Goal: Book appointment/travel/reservation

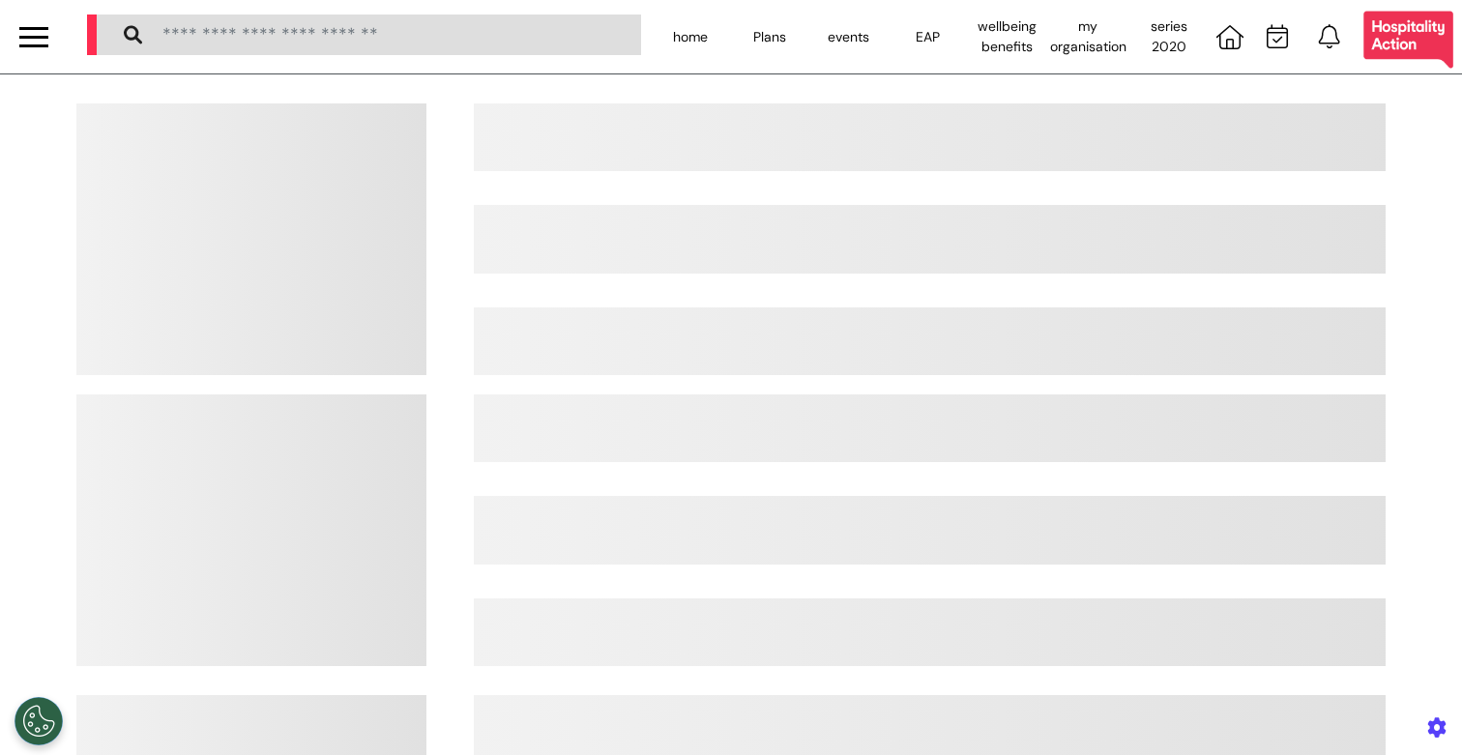
select select "**"
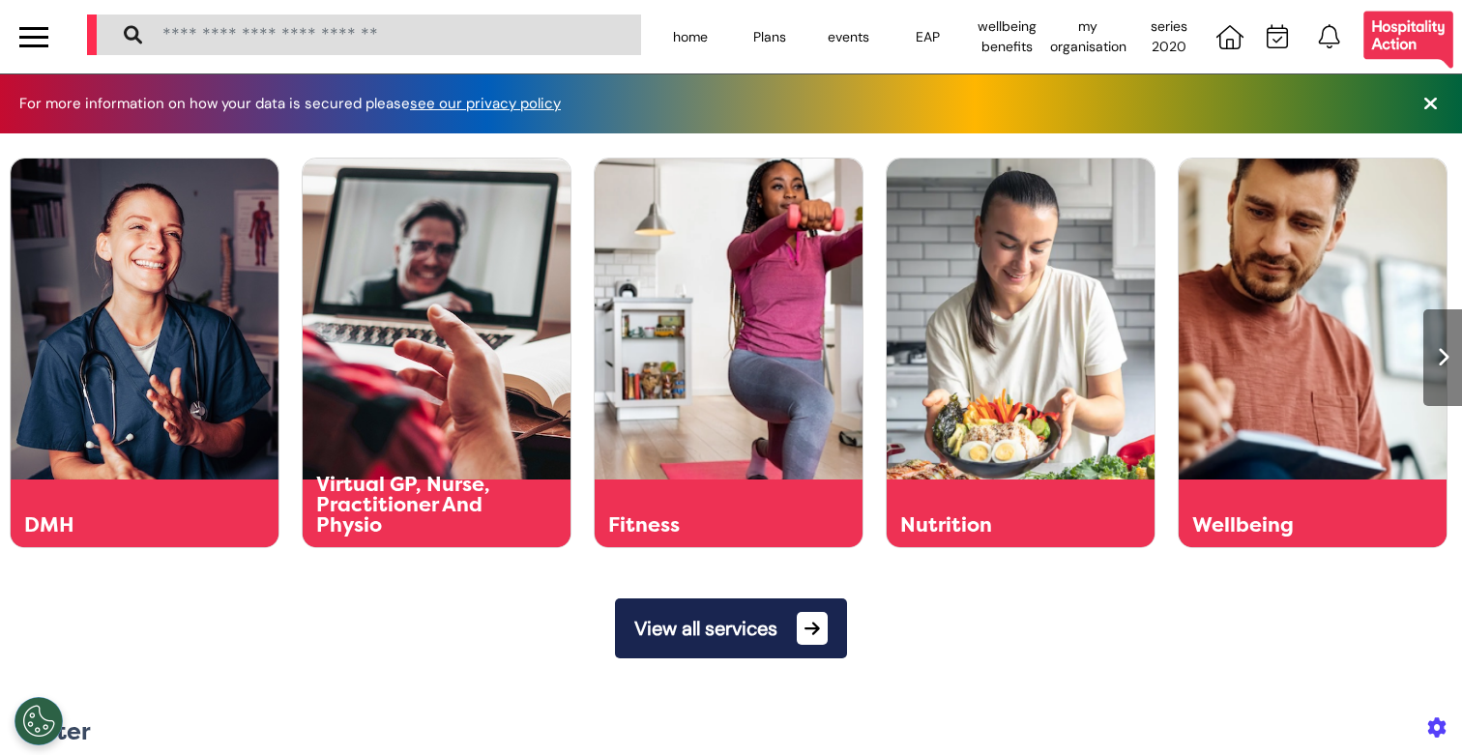
scroll to position [0, 730]
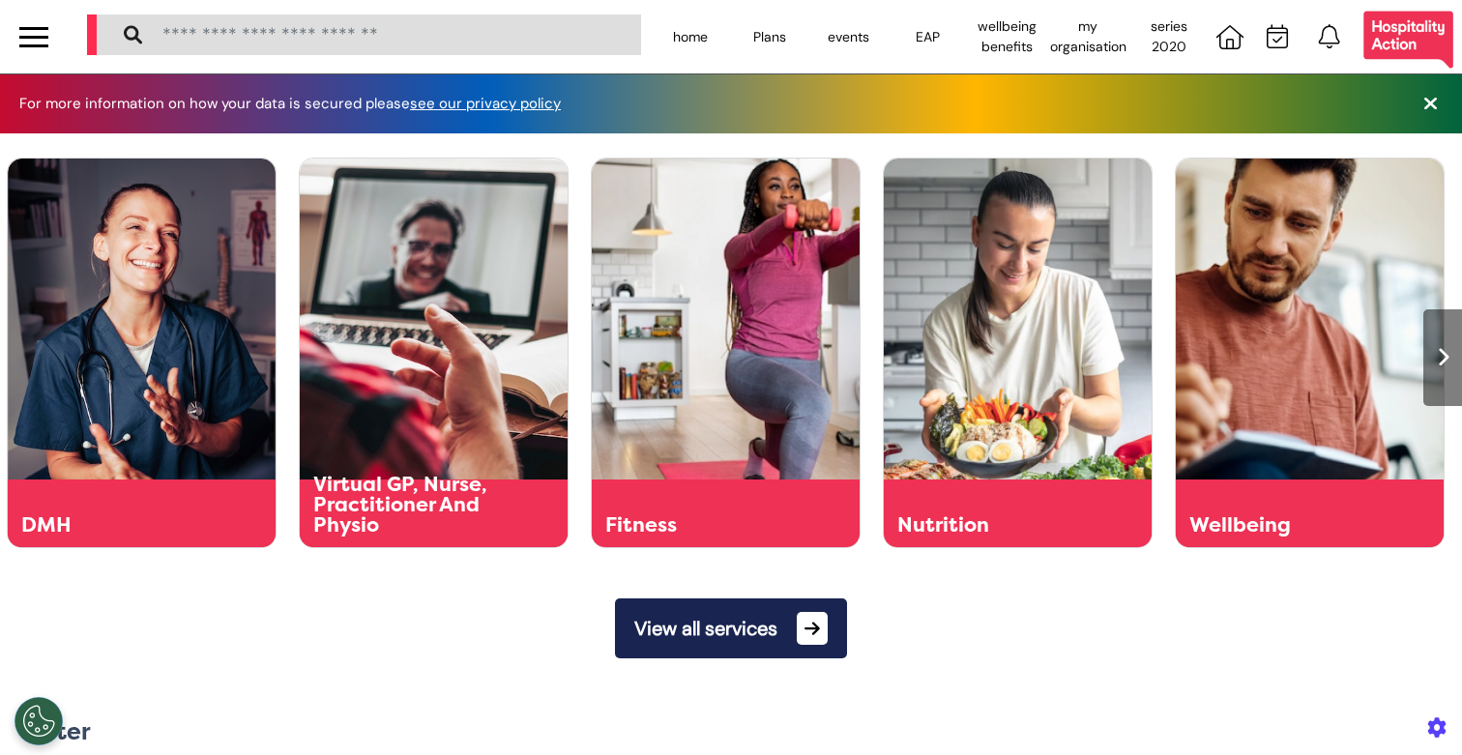
click at [647, 657] on button "View all services" at bounding box center [731, 628] width 232 height 60
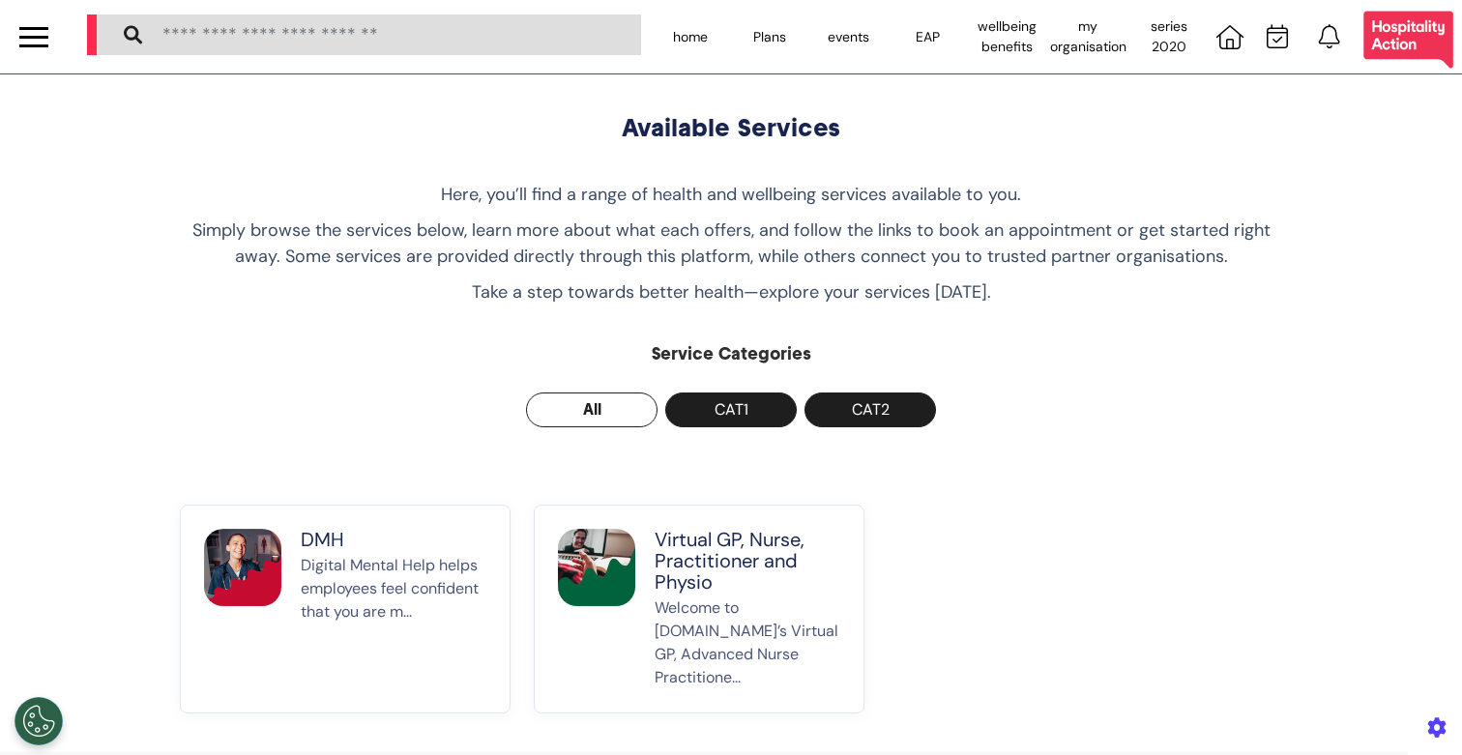
click at [713, 596] on p "Welcome to [DOMAIN_NAME]’s Virtual GP, Advanced Nurse Practitione..." at bounding box center [747, 642] width 186 height 93
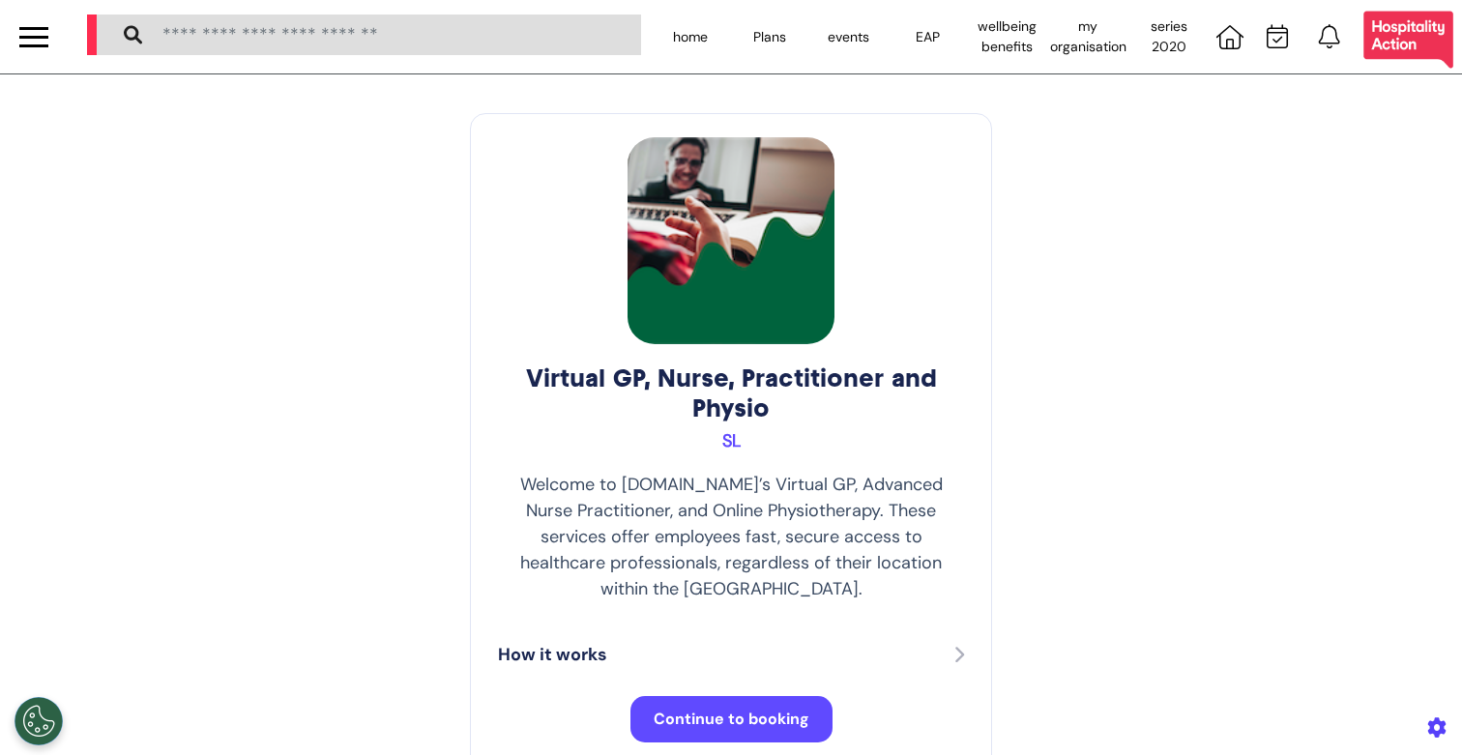
click at [654, 709] on span "Continue to booking" at bounding box center [732, 719] width 156 height 20
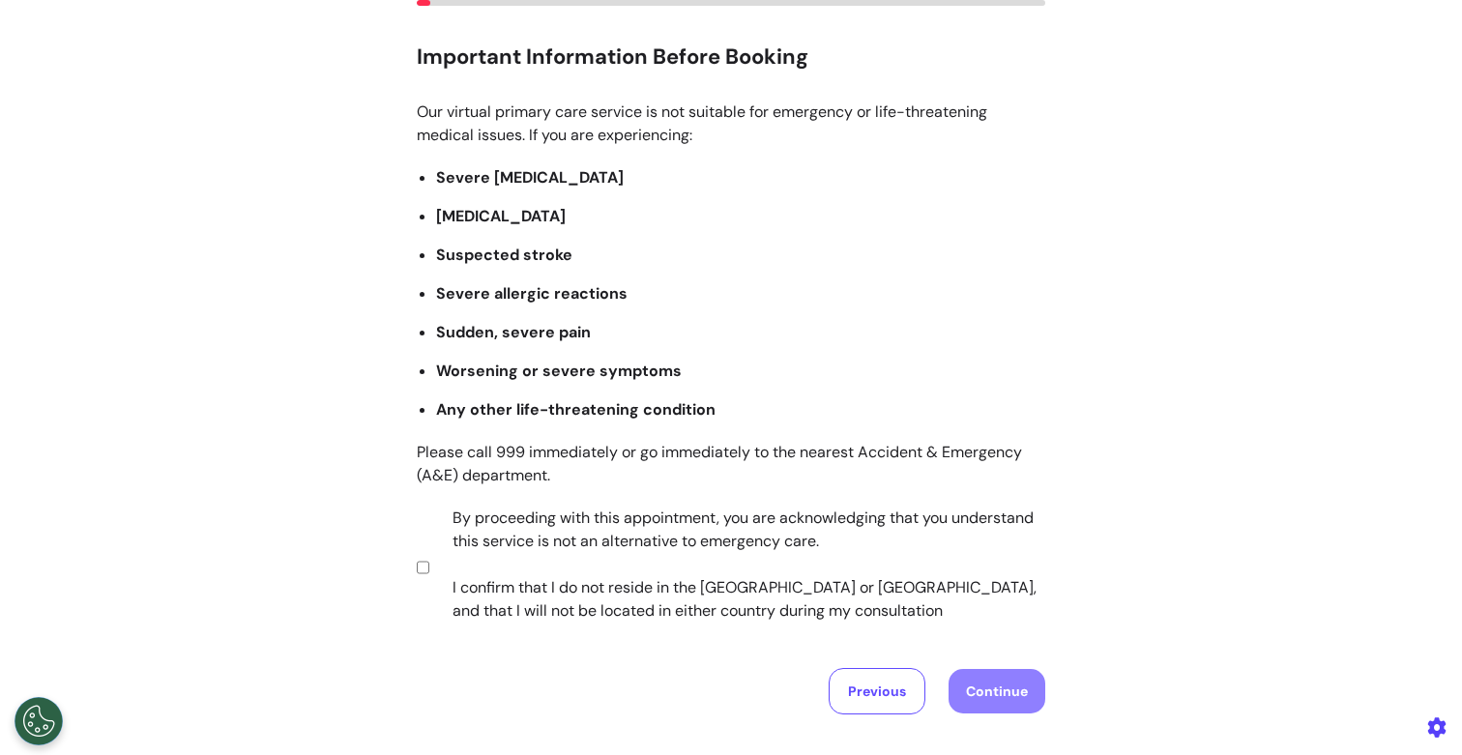
scroll to position [146, 0]
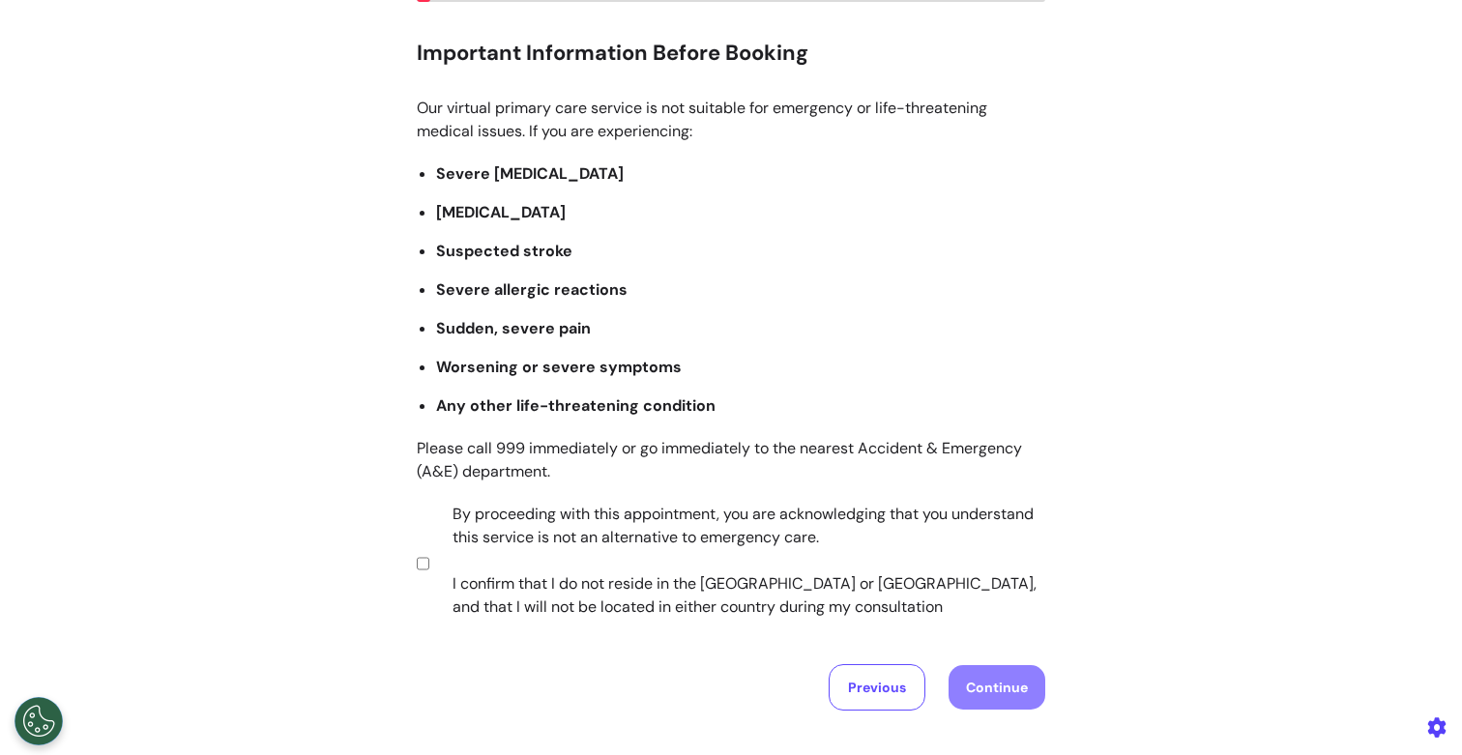
click at [510, 569] on label "By proceeding with this appointment, you are acknowledging that you understand …" at bounding box center [735, 561] width 605 height 116
click at [1013, 693] on button "Continue" at bounding box center [996, 687] width 97 height 44
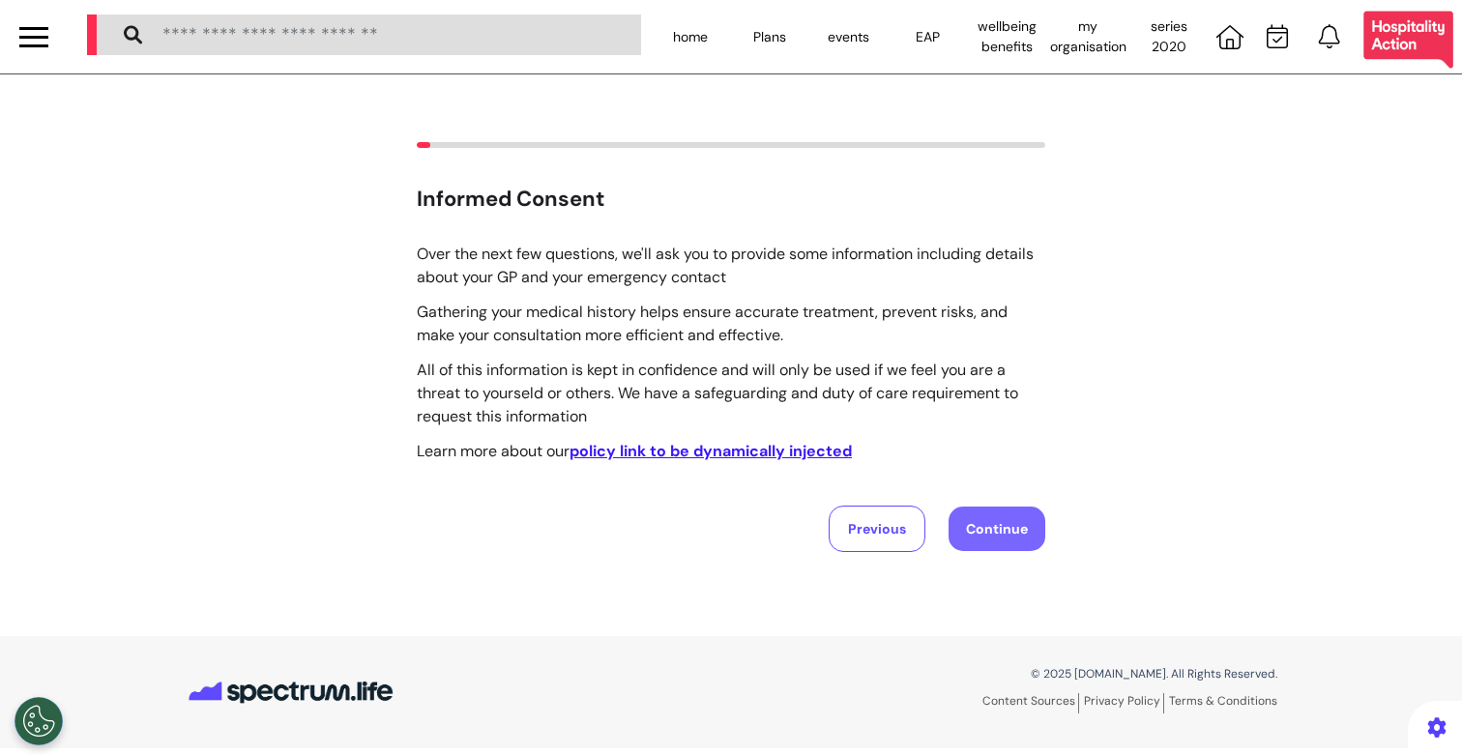
click at [989, 517] on button "Continue" at bounding box center [996, 529] width 97 height 44
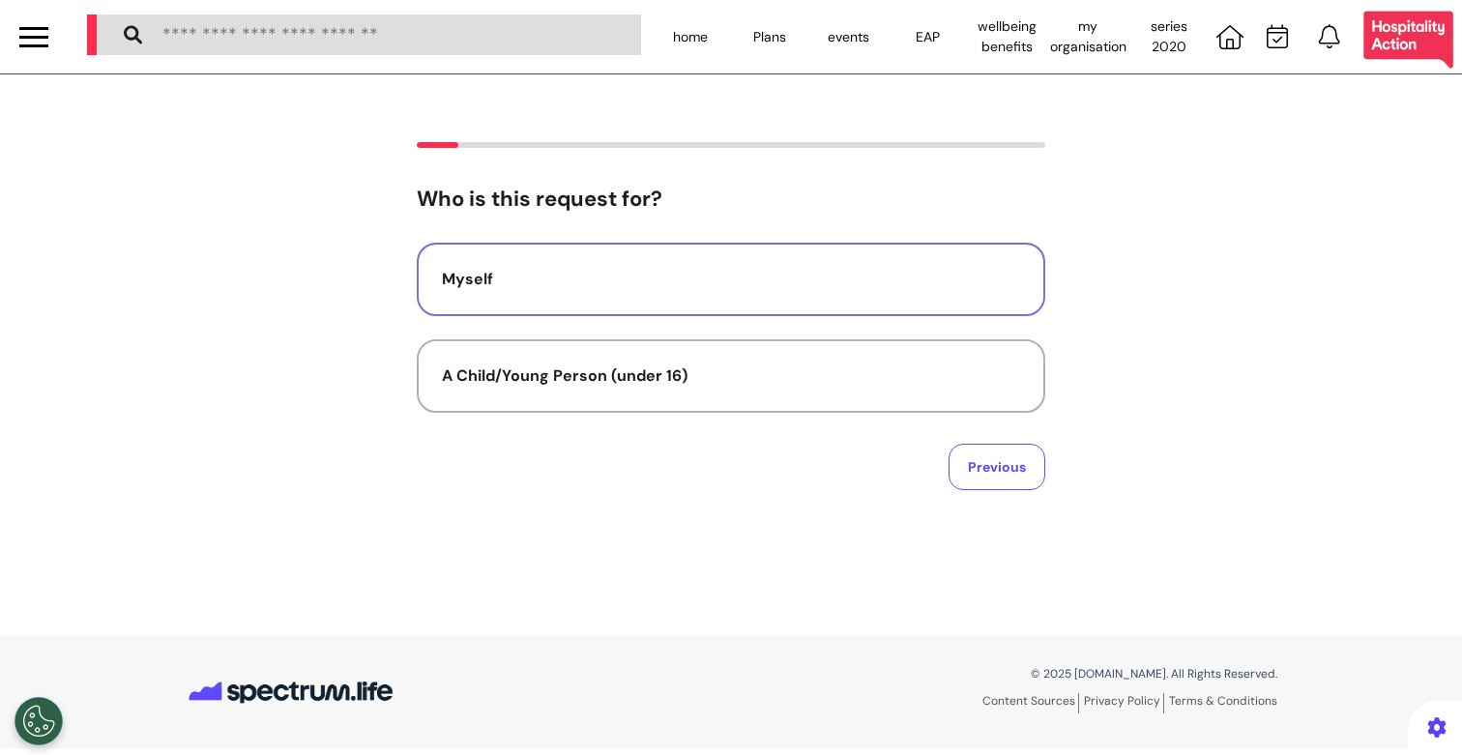
click at [709, 276] on div "Myself" at bounding box center [731, 279] width 578 height 23
select select "******"
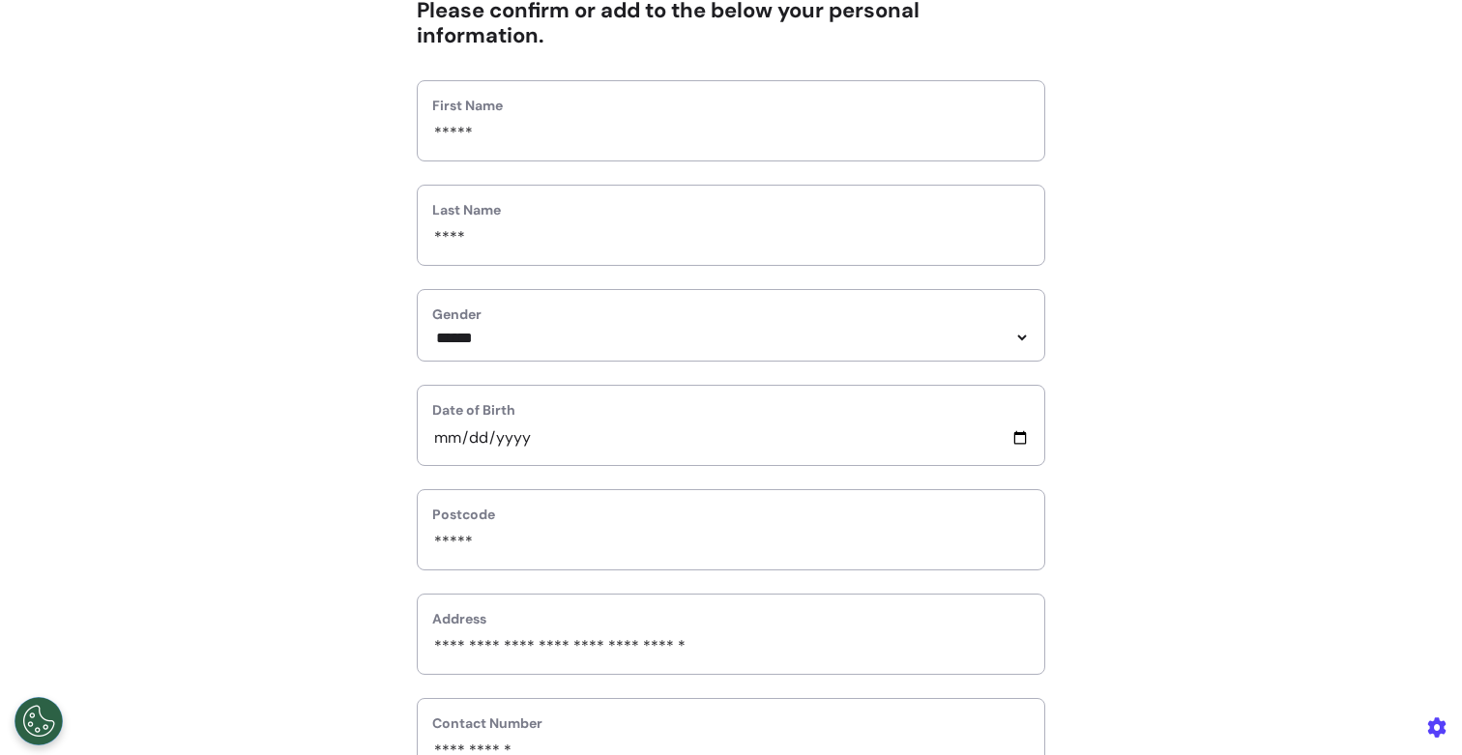
scroll to position [862, 0]
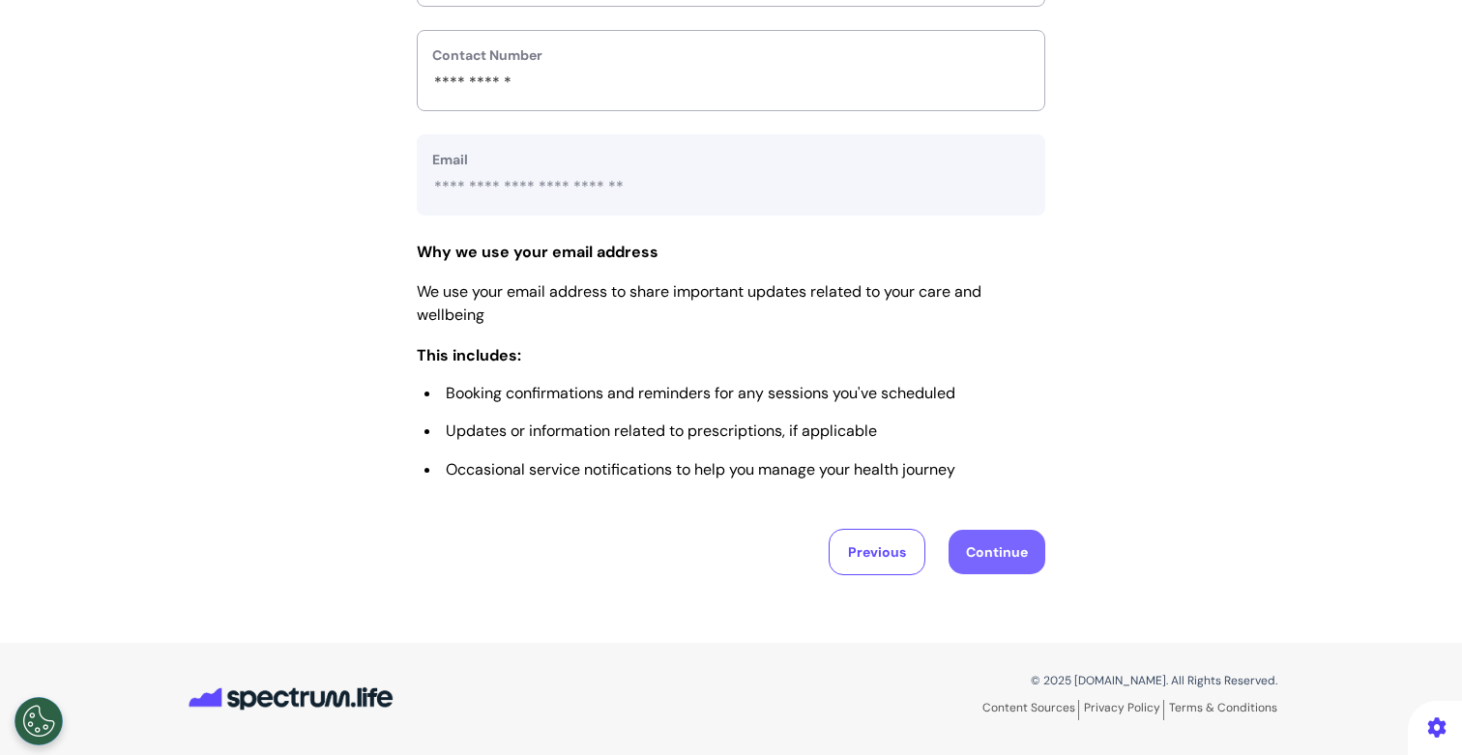
click at [973, 542] on button "Continue" at bounding box center [996, 552] width 97 height 44
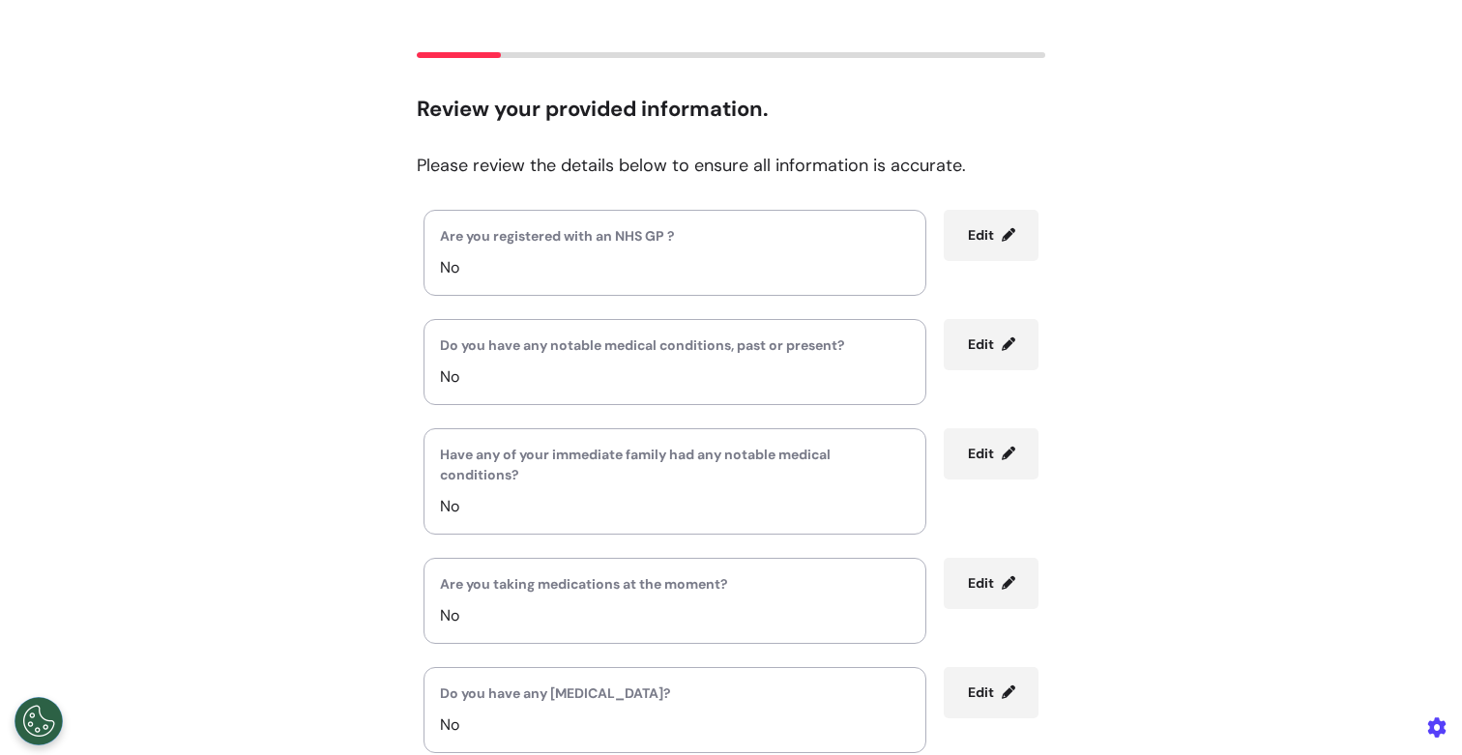
scroll to position [345, 0]
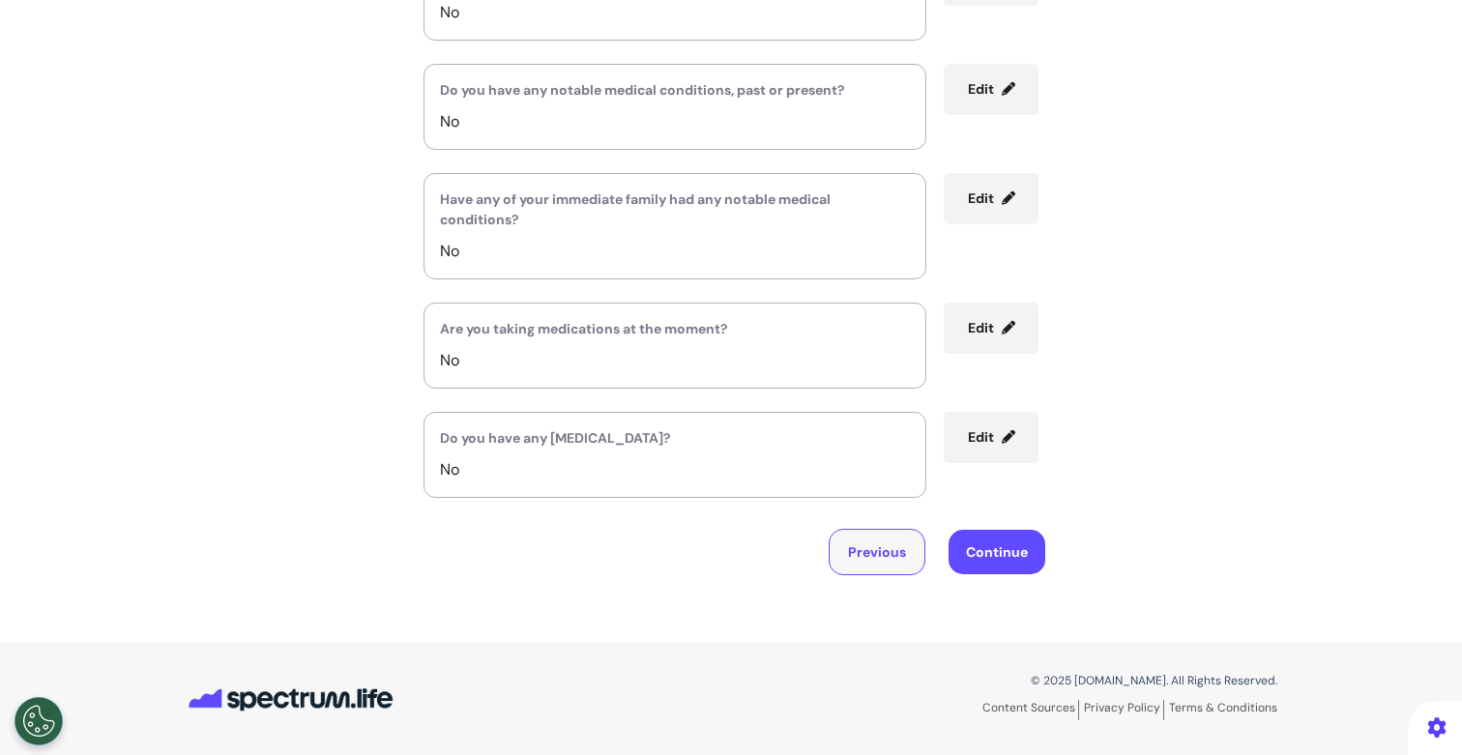
click at [876, 555] on button "Previous" at bounding box center [877, 552] width 97 height 46
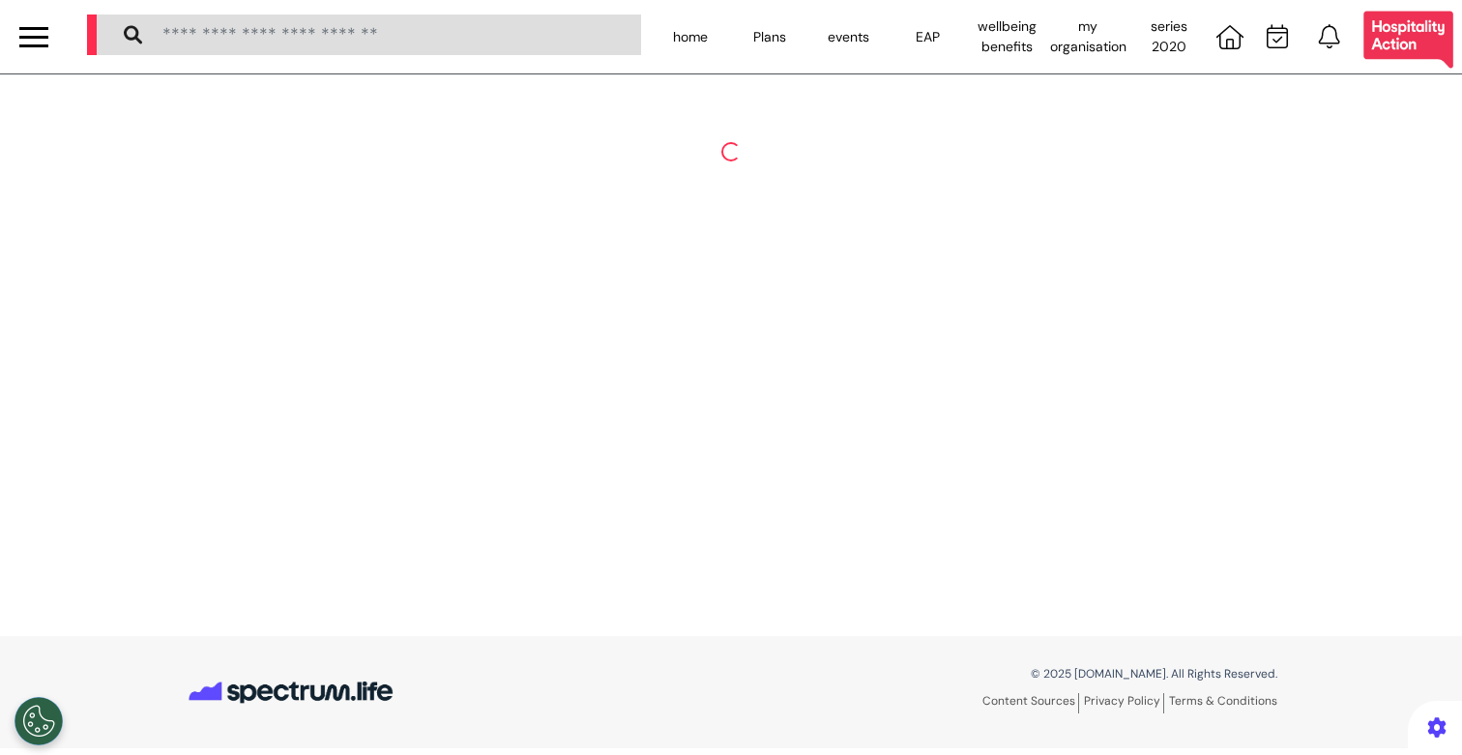
select select "******"
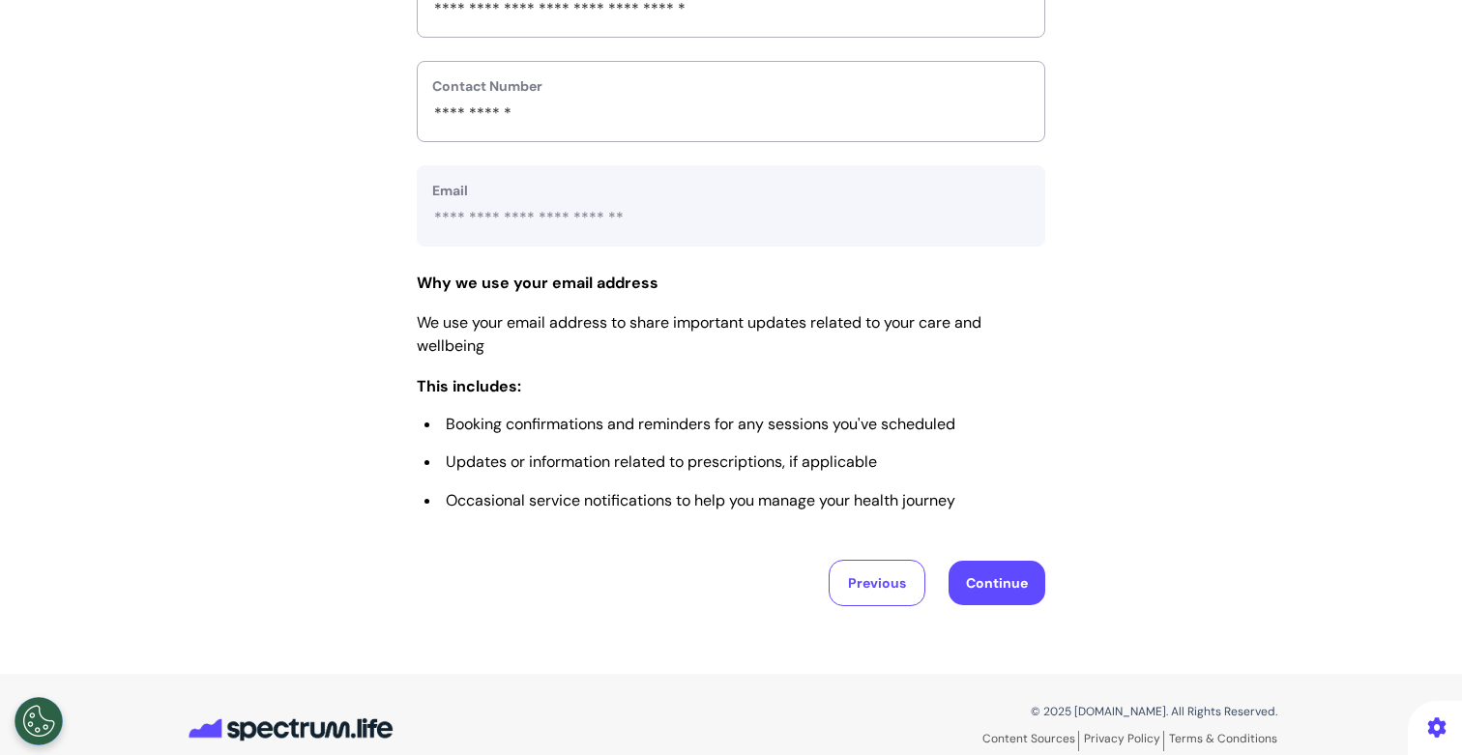
scroll to position [862, 0]
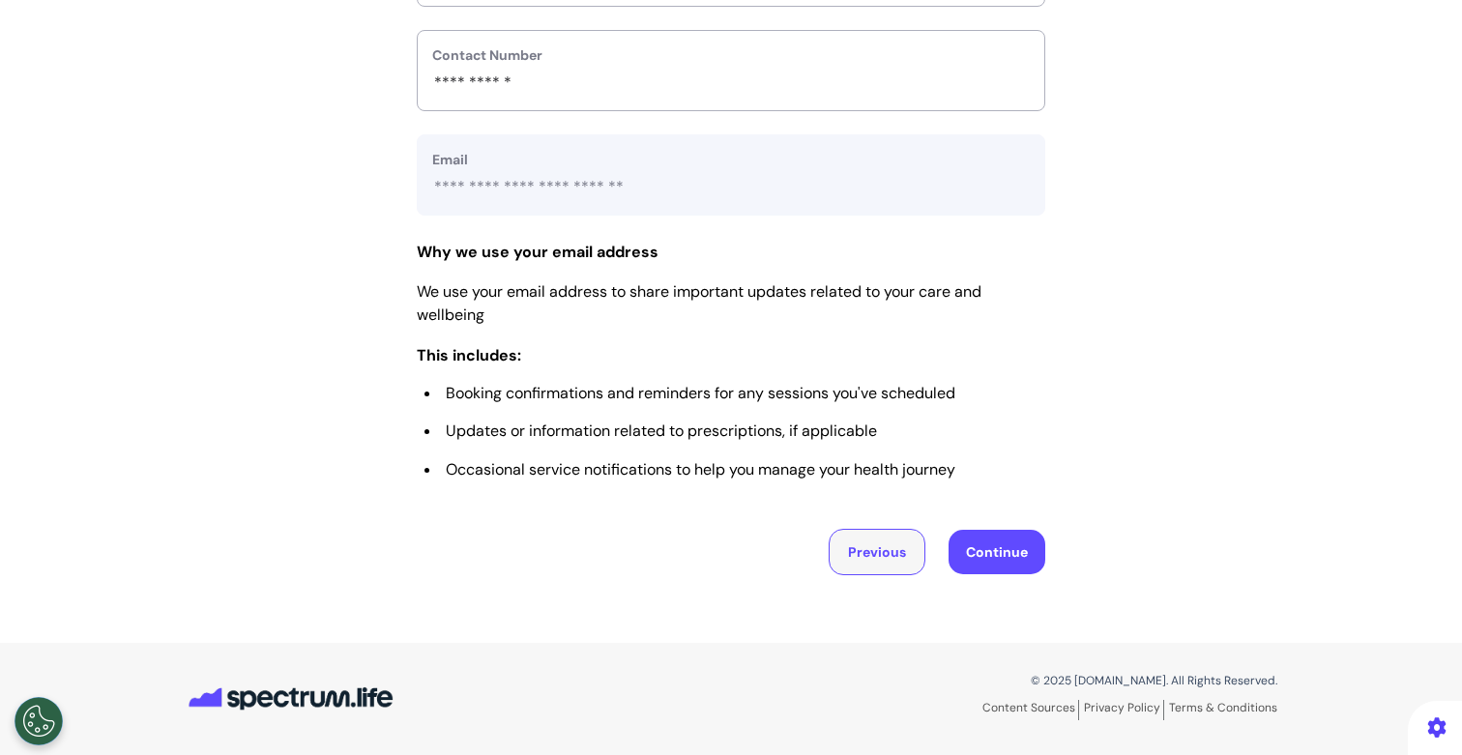
click at [891, 545] on button "Previous" at bounding box center [877, 552] width 97 height 46
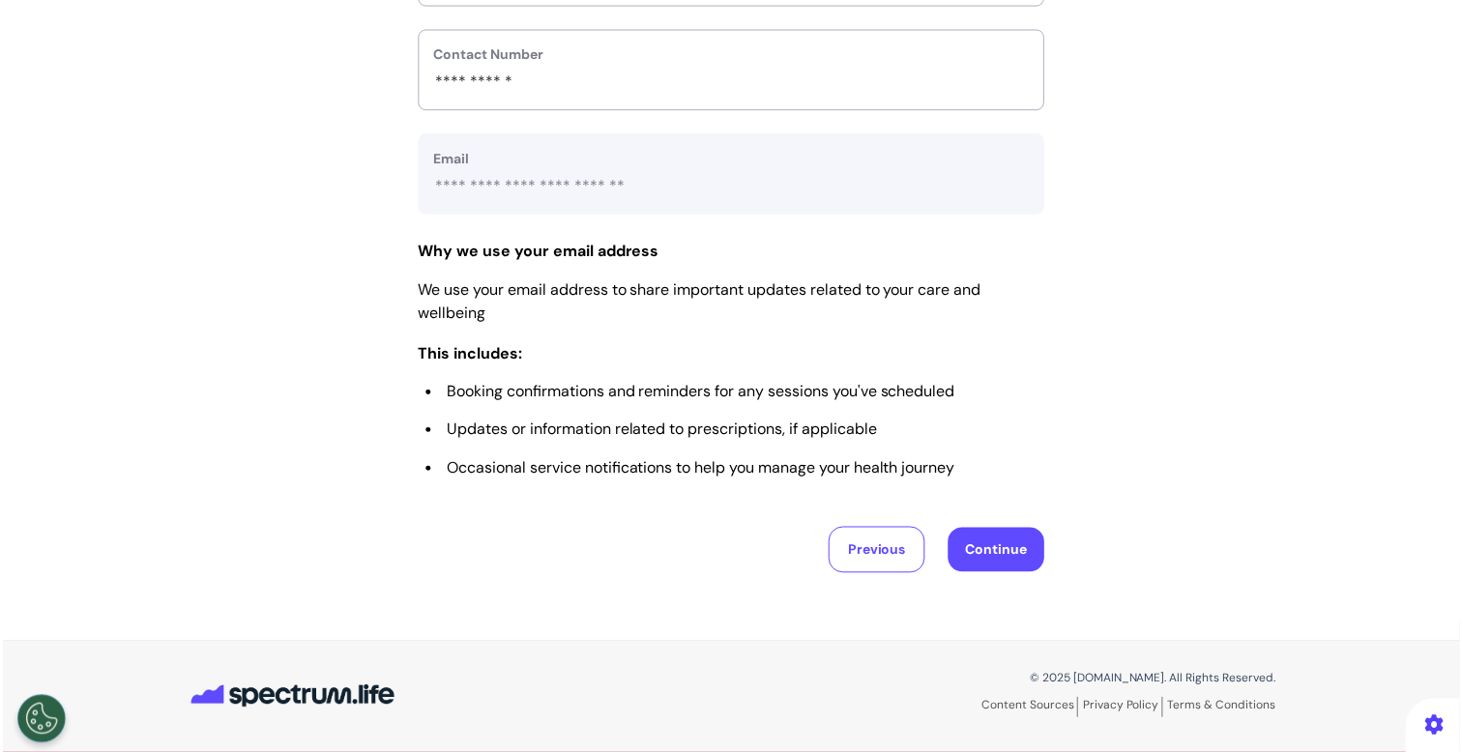
scroll to position [0, 0]
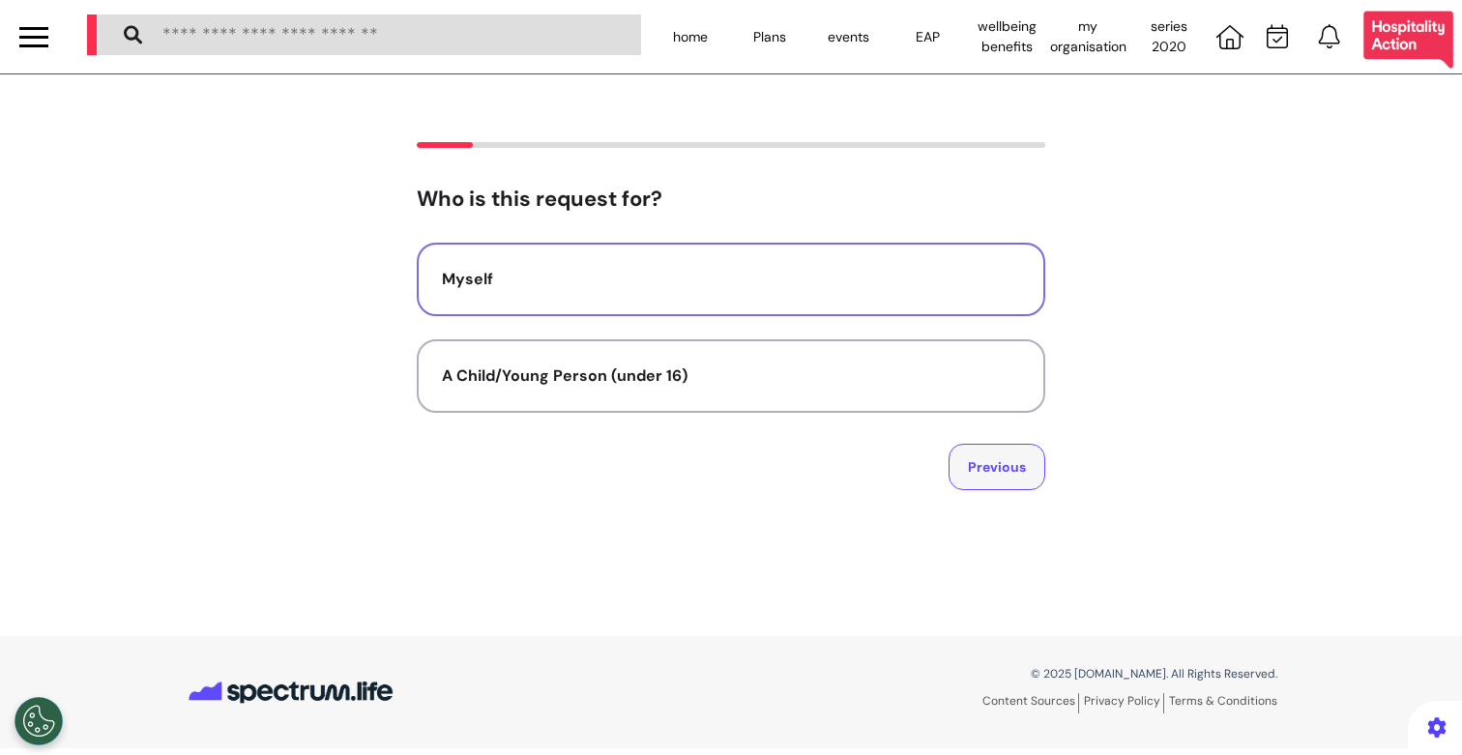
click at [1006, 474] on button "Previous" at bounding box center [996, 467] width 97 height 46
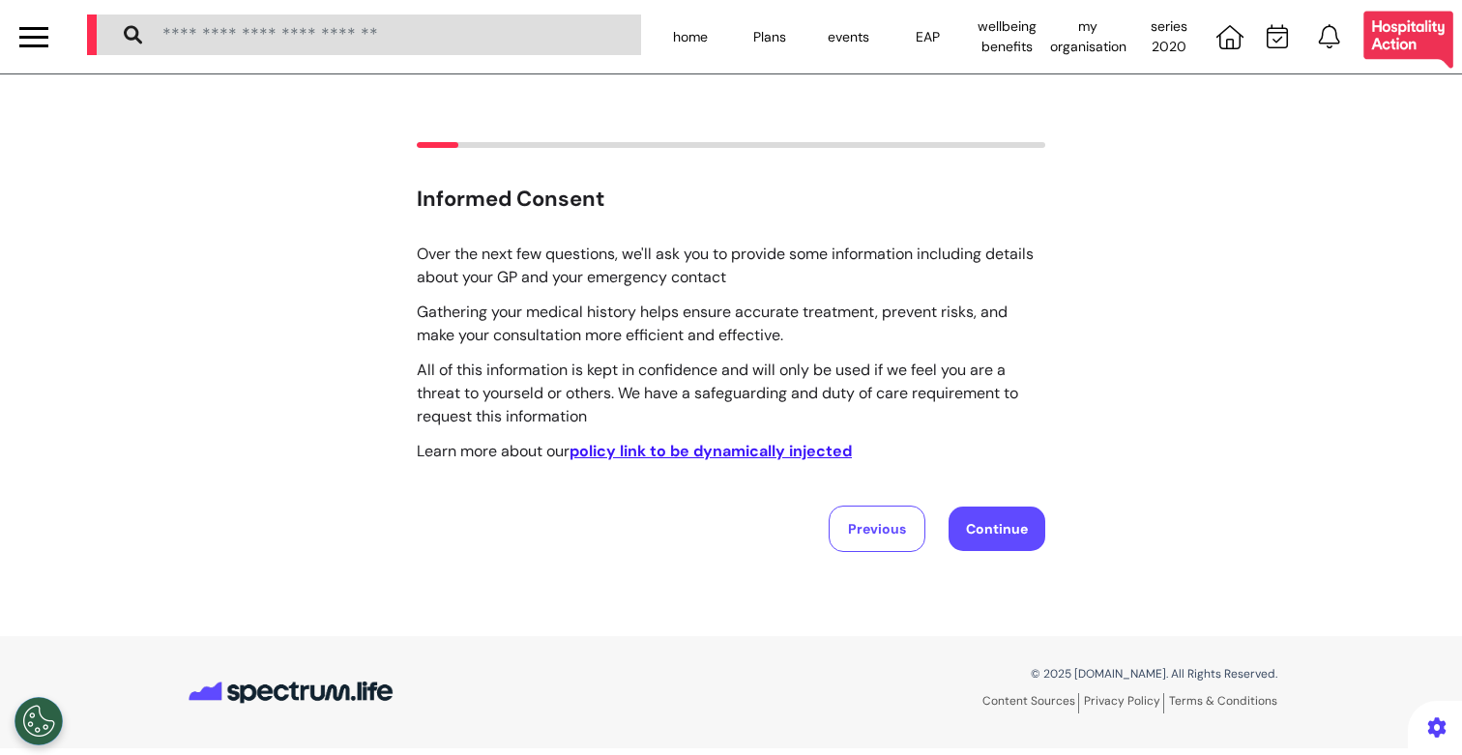
click at [623, 415] on p "All of this information is kept in confidence and will only be used if we feel …" at bounding box center [731, 394] width 628 height 70
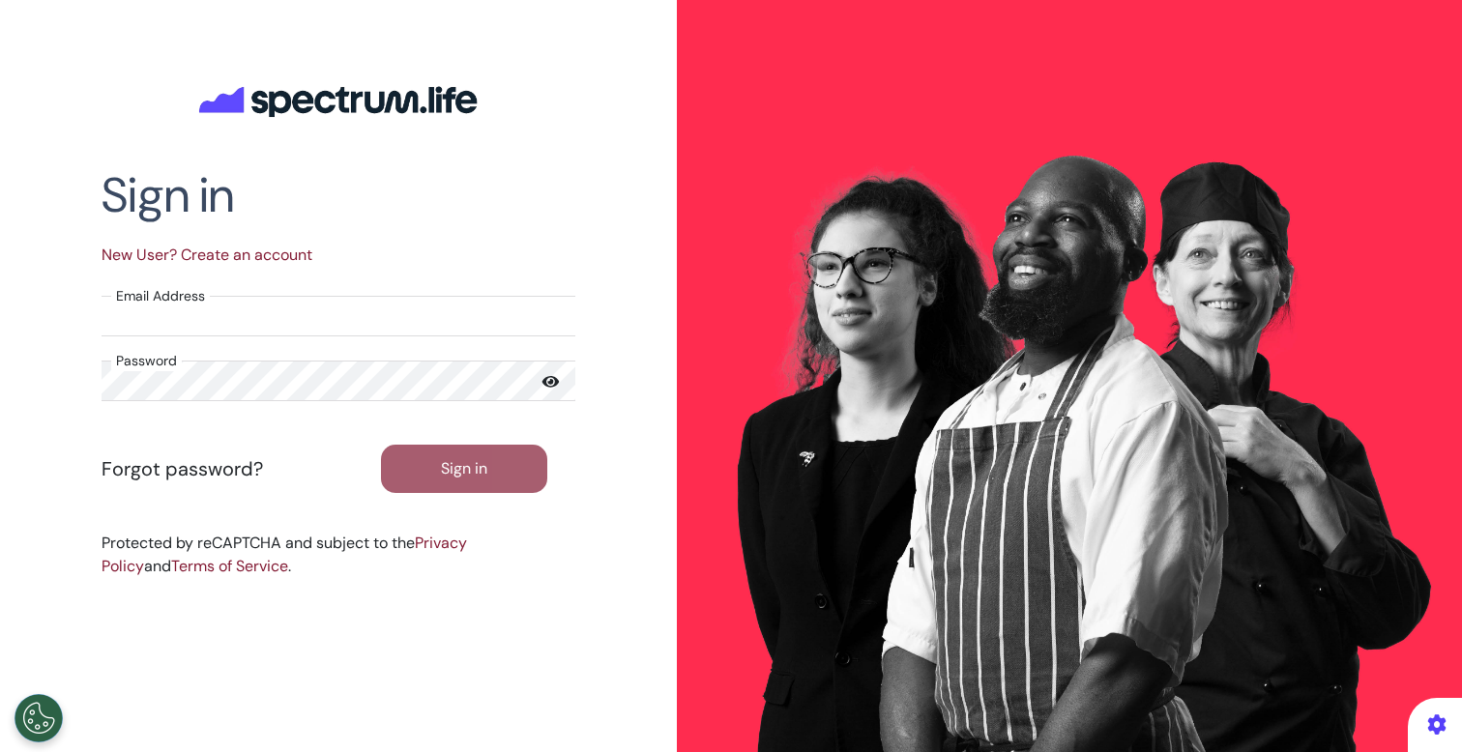
click at [220, 304] on input "Email Address" at bounding box center [339, 316] width 474 height 41
click at [402, 199] on h2 "Sign in" at bounding box center [339, 195] width 474 height 58
